Goal: Task Accomplishment & Management: Manage account settings

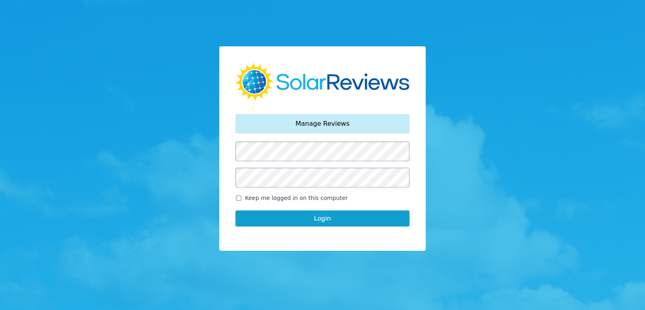
click at [308, 216] on button "Login" at bounding box center [322, 218] width 174 height 16
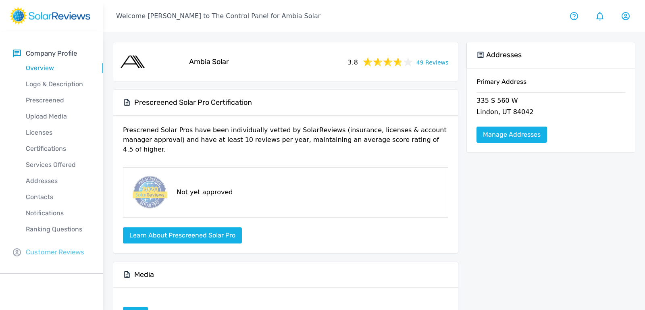
click at [56, 248] on p "Customer Reviews" at bounding box center [55, 252] width 58 height 10
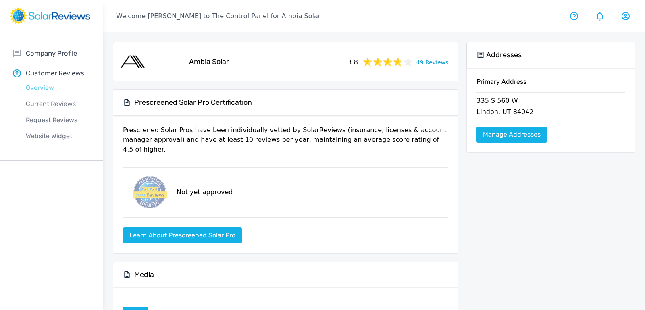
click at [41, 84] on p "Overview" at bounding box center [58, 88] width 90 height 10
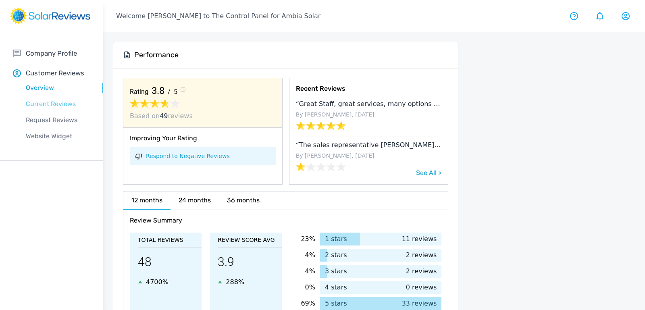
click at [47, 103] on p "Current Reviews" at bounding box center [58, 104] width 90 height 10
